Goal: Find specific page/section: Find specific page/section

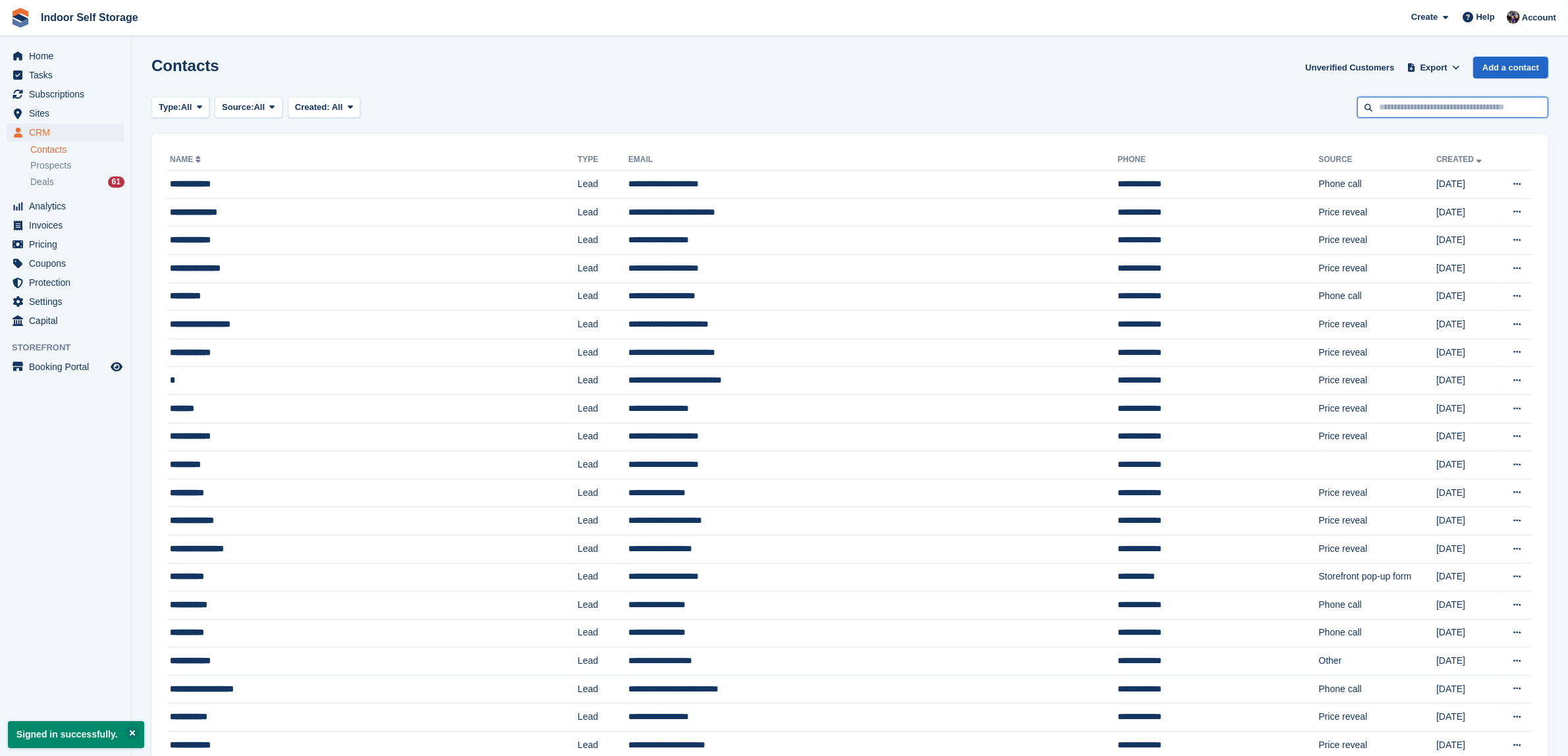
click at [1409, 102] on input "text" at bounding box center [1453, 107] width 191 height 21
type input "*****"
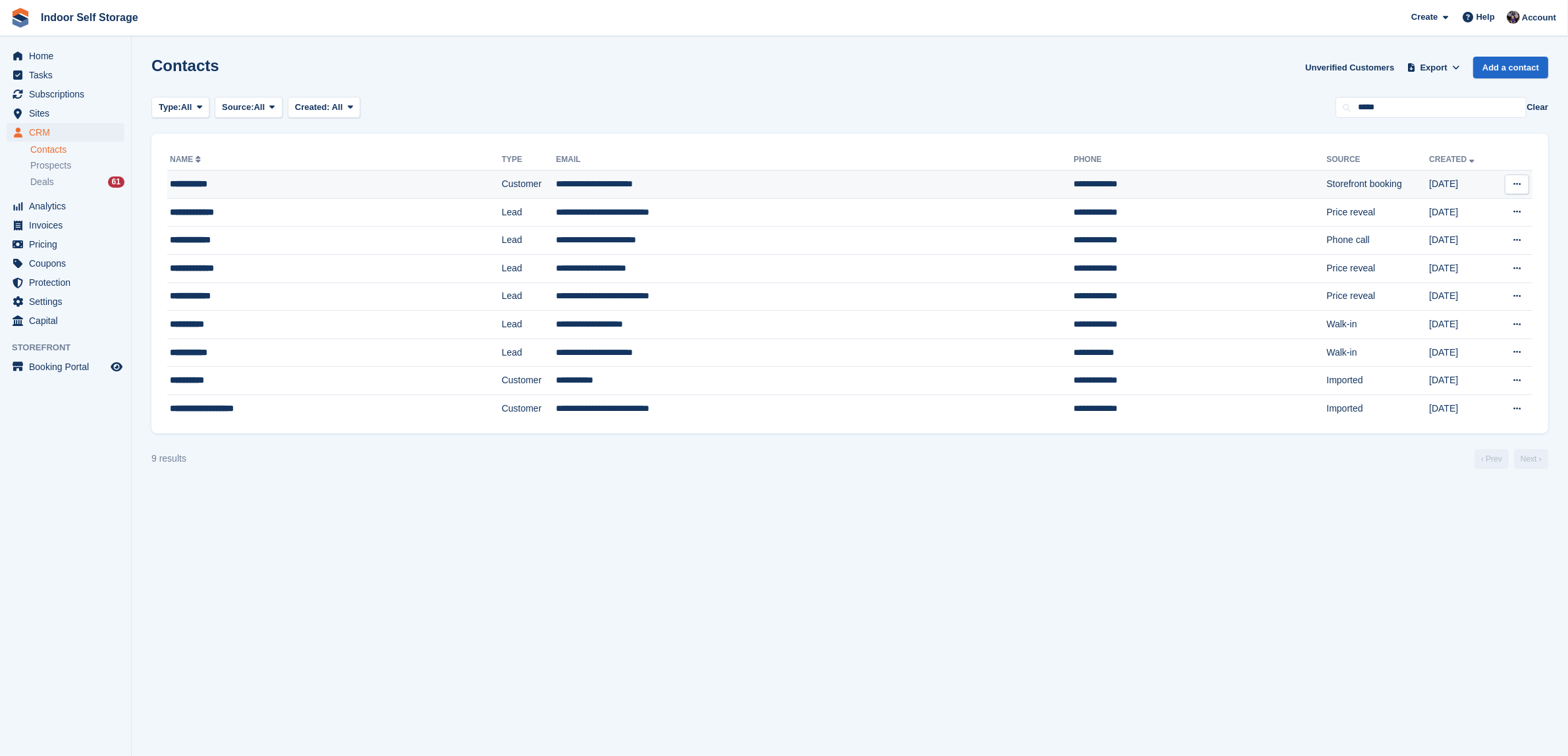
click at [568, 185] on td "**********" at bounding box center [815, 185] width 518 height 29
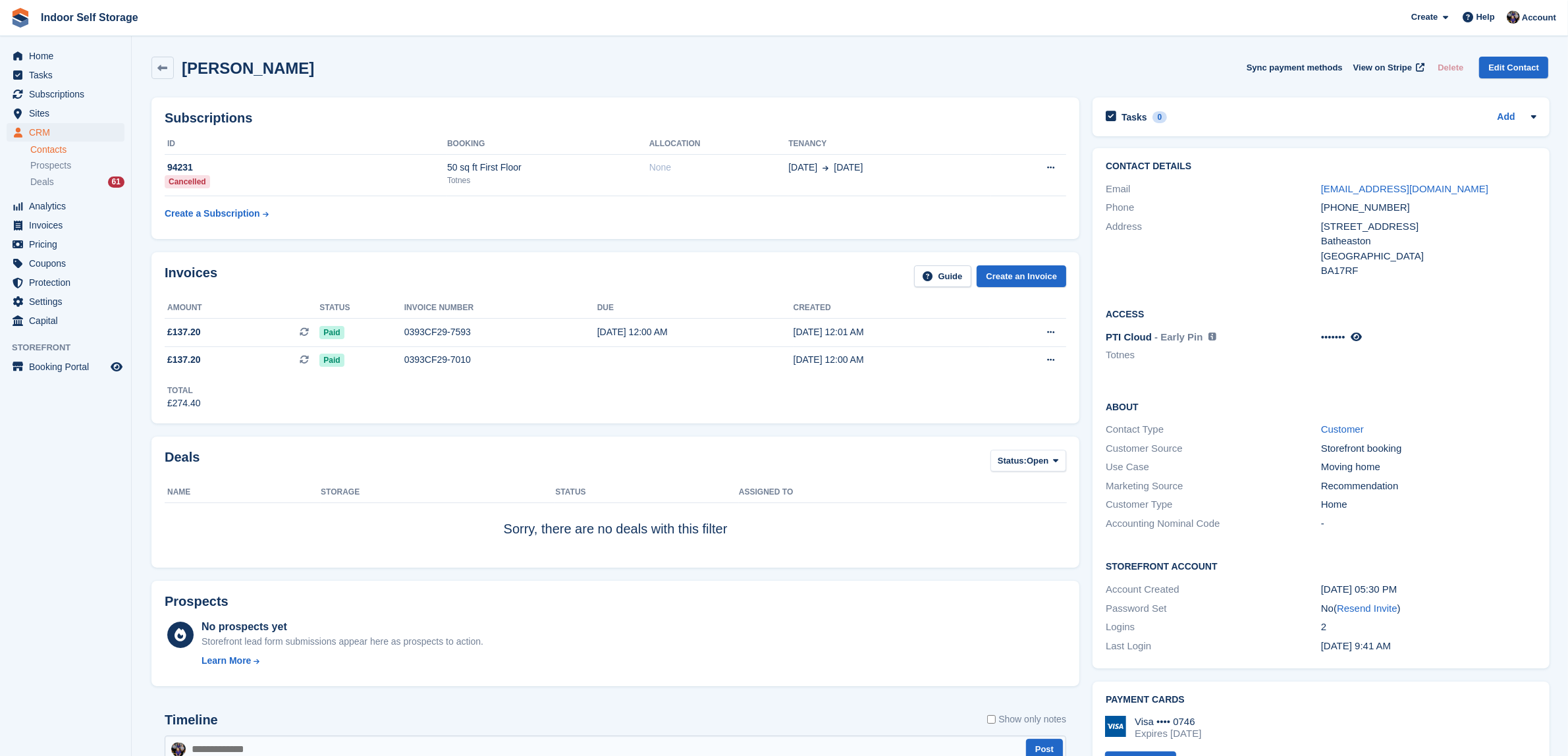
click at [46, 148] on link "Contacts" at bounding box center [77, 150] width 95 height 13
